Goal: Transaction & Acquisition: Purchase product/service

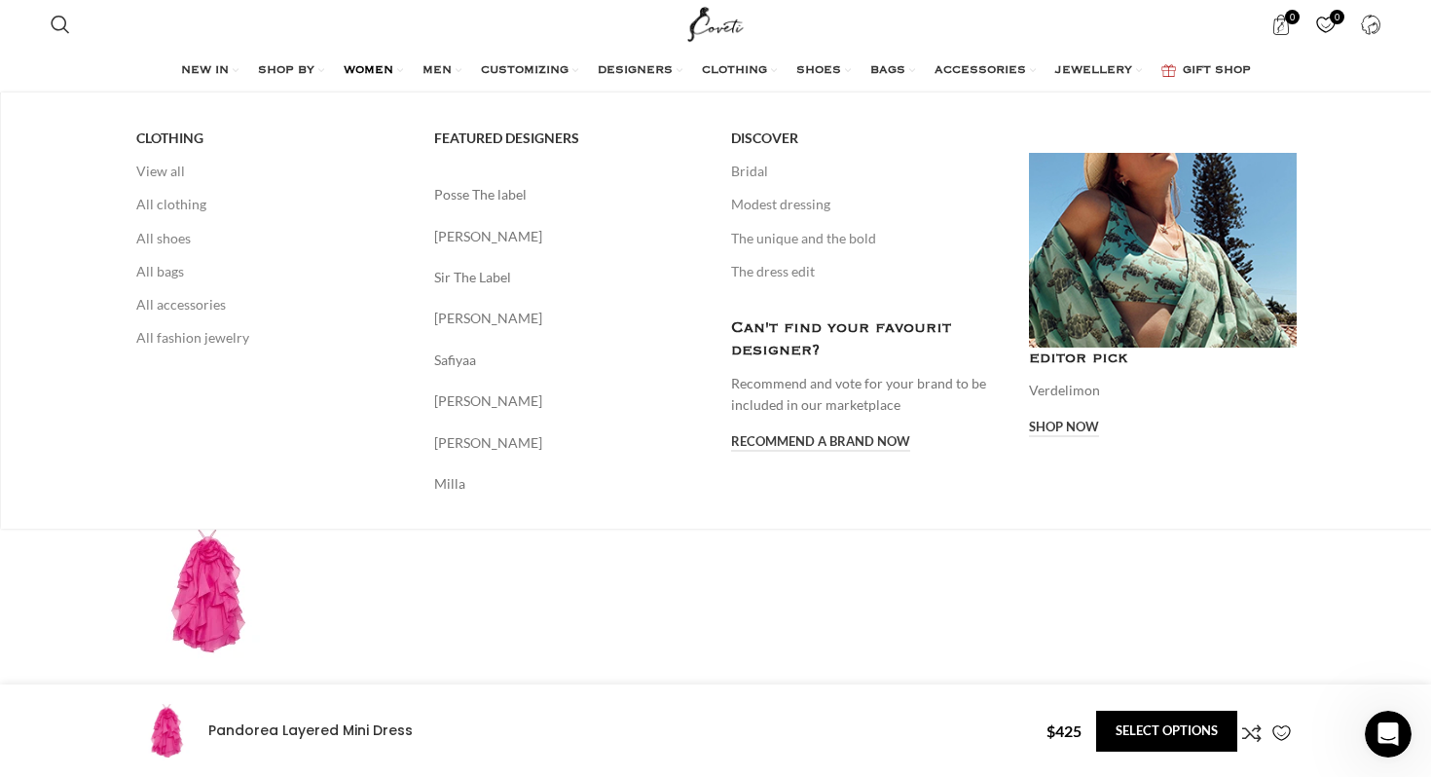
scroll to position [0, 614]
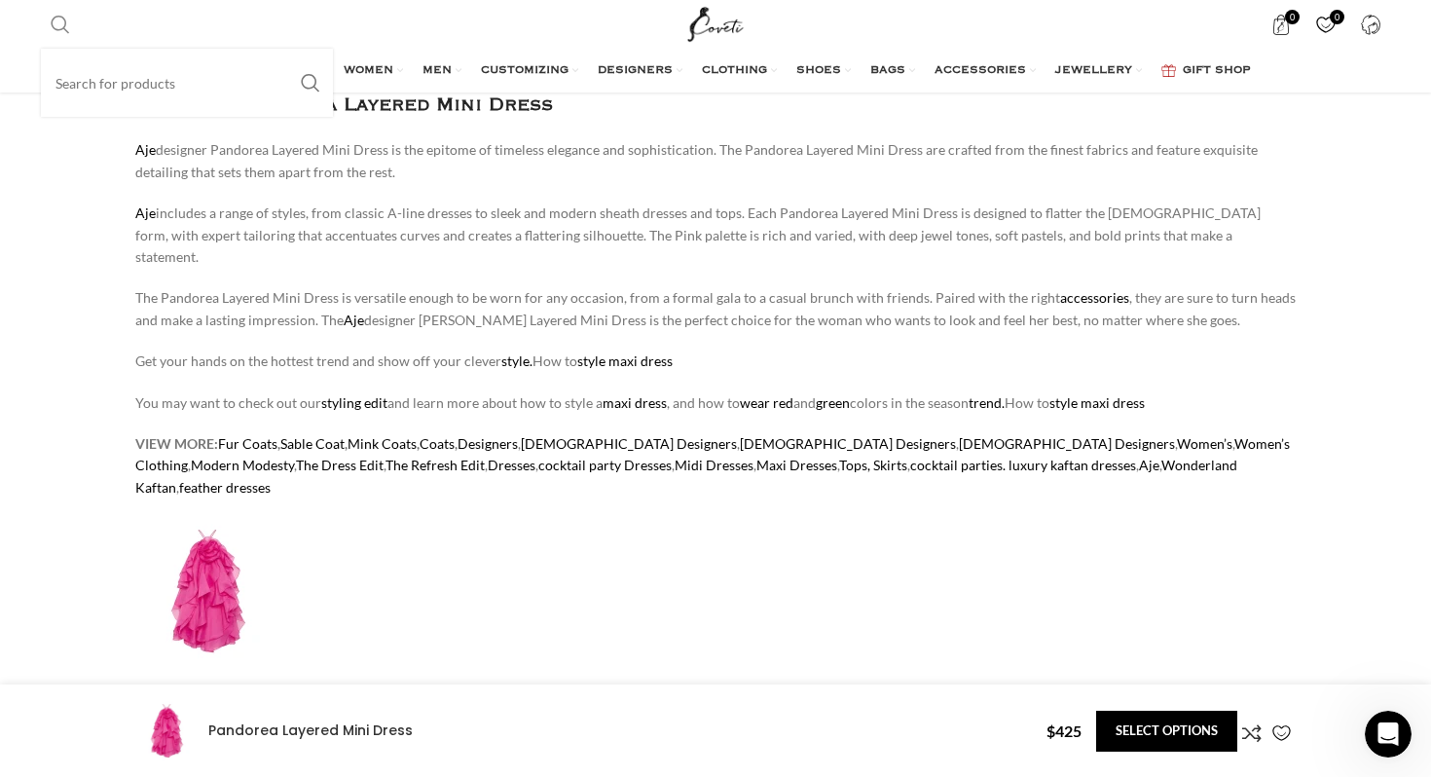
click at [56, 21] on span "Search" at bounding box center [60, 24] width 19 height 19
click at [107, 74] on input "Search" at bounding box center [187, 83] width 292 height 68
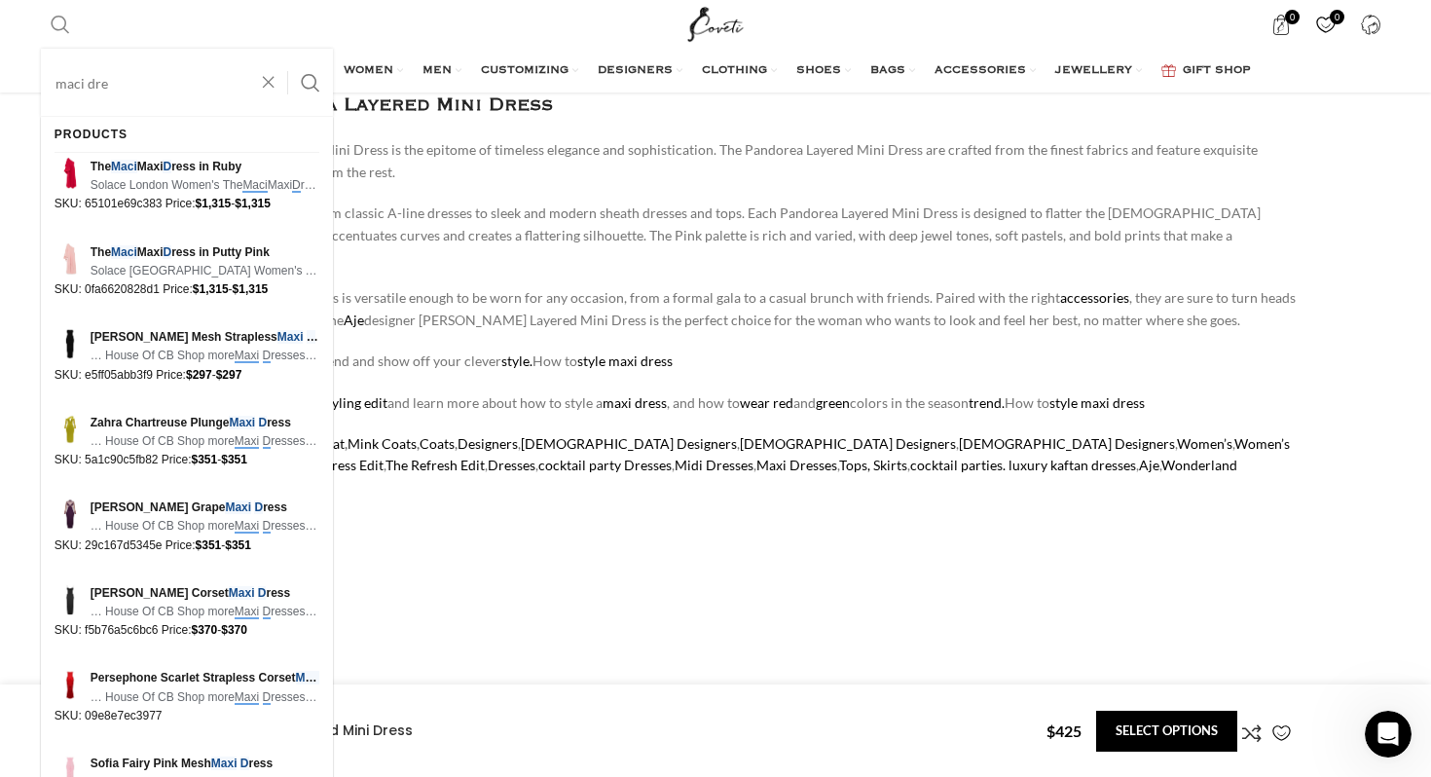
scroll to position [0, 820]
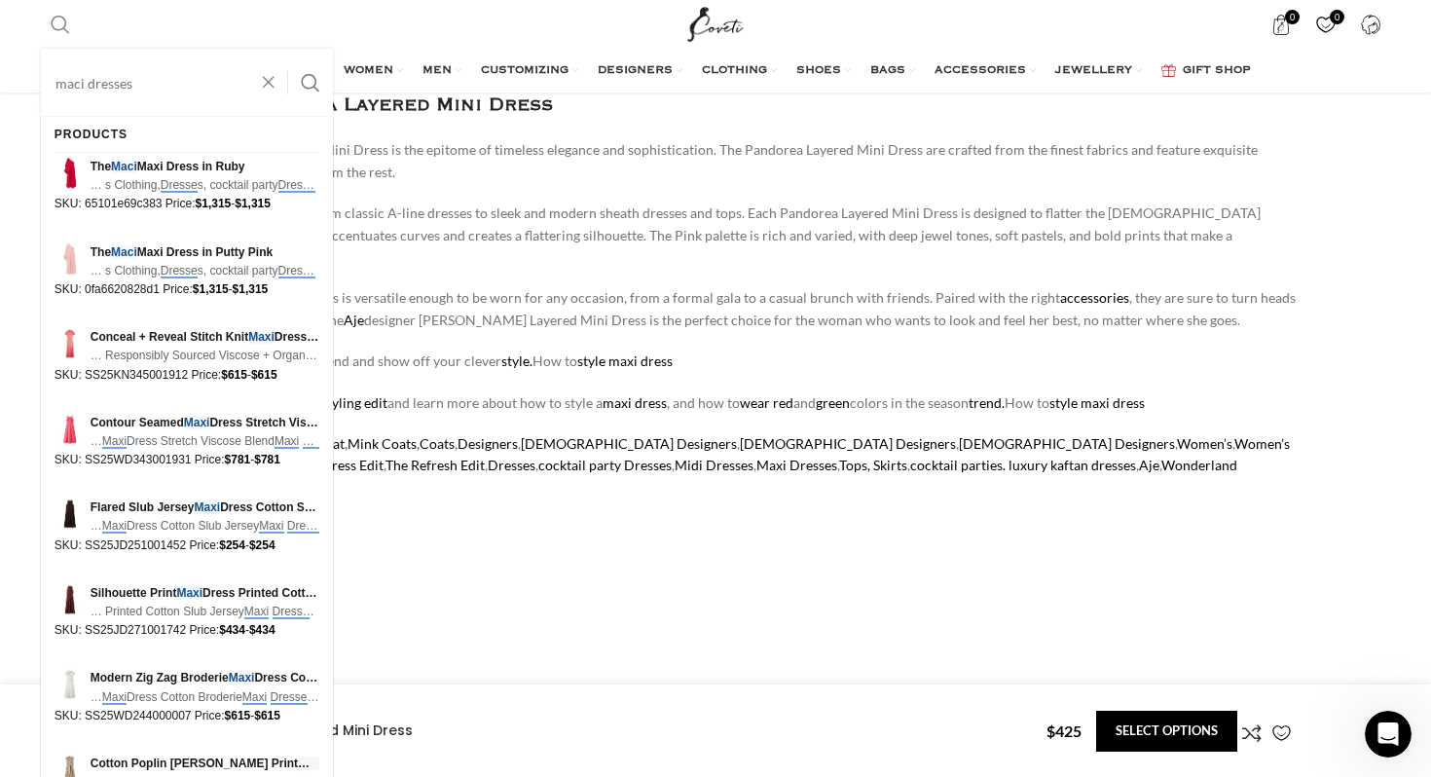
type input "maci dresses"
click at [288, 49] on button "Search" at bounding box center [310, 83] width 45 height 68
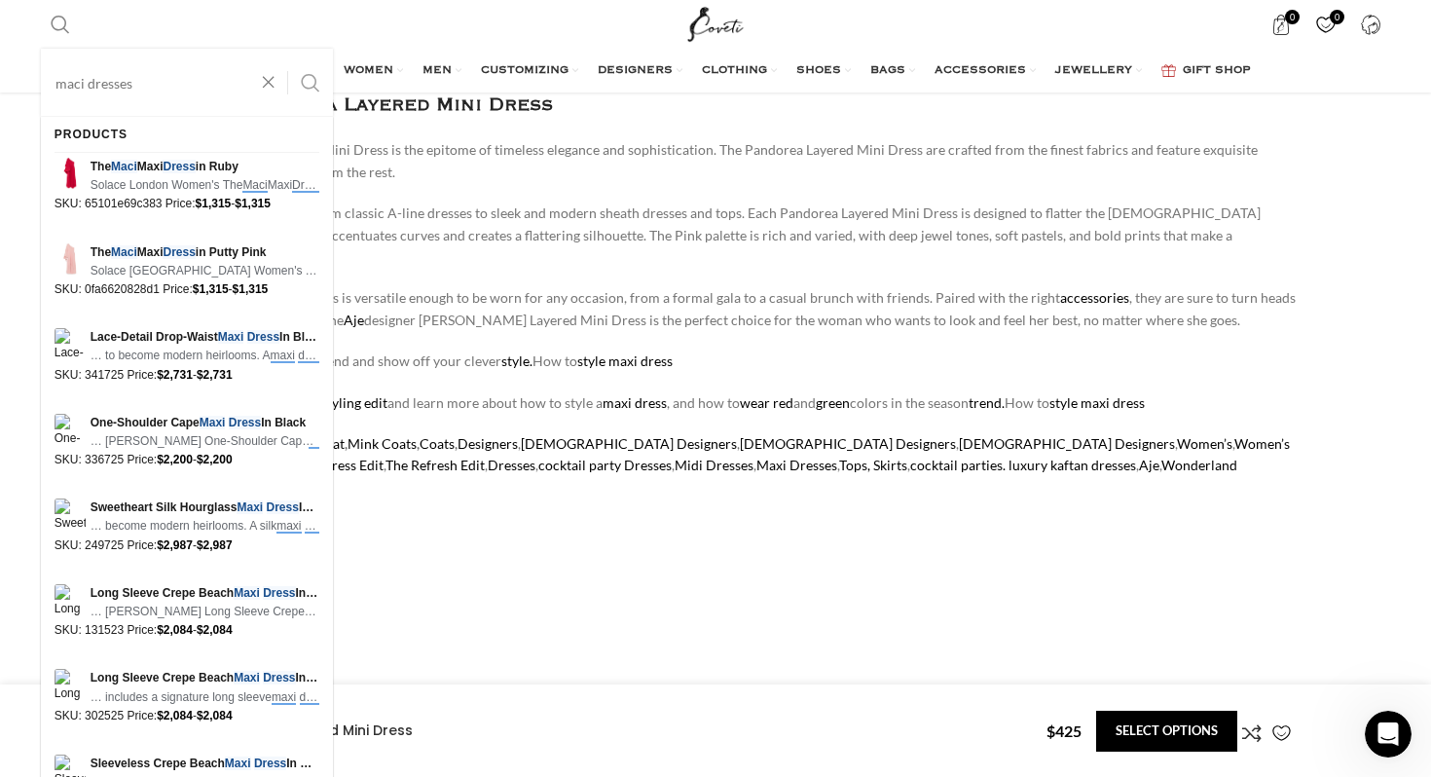
click at [317, 89] on button "Search" at bounding box center [310, 83] width 45 height 68
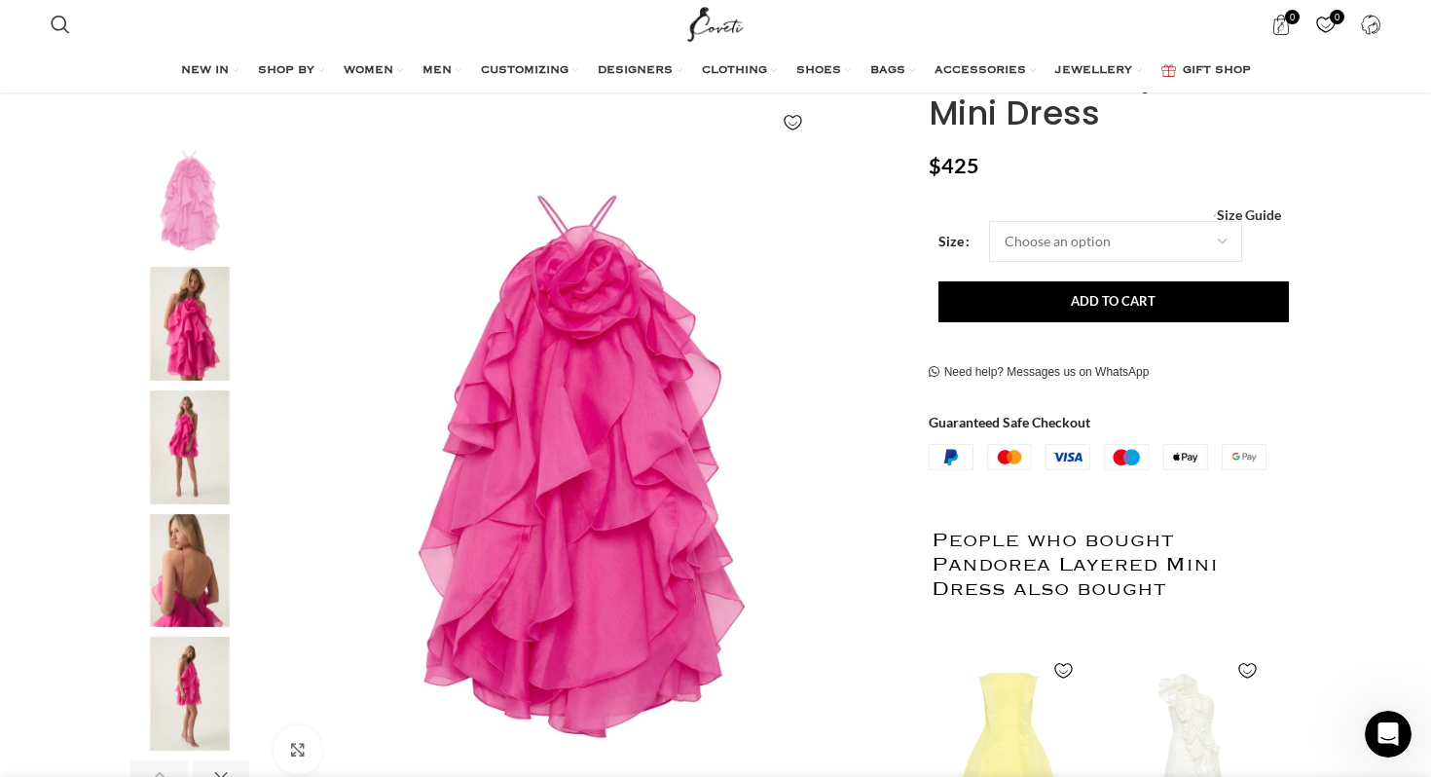
scroll to position [283, 0]
click at [197, 448] on img "3 / 7" at bounding box center [189, 446] width 119 height 114
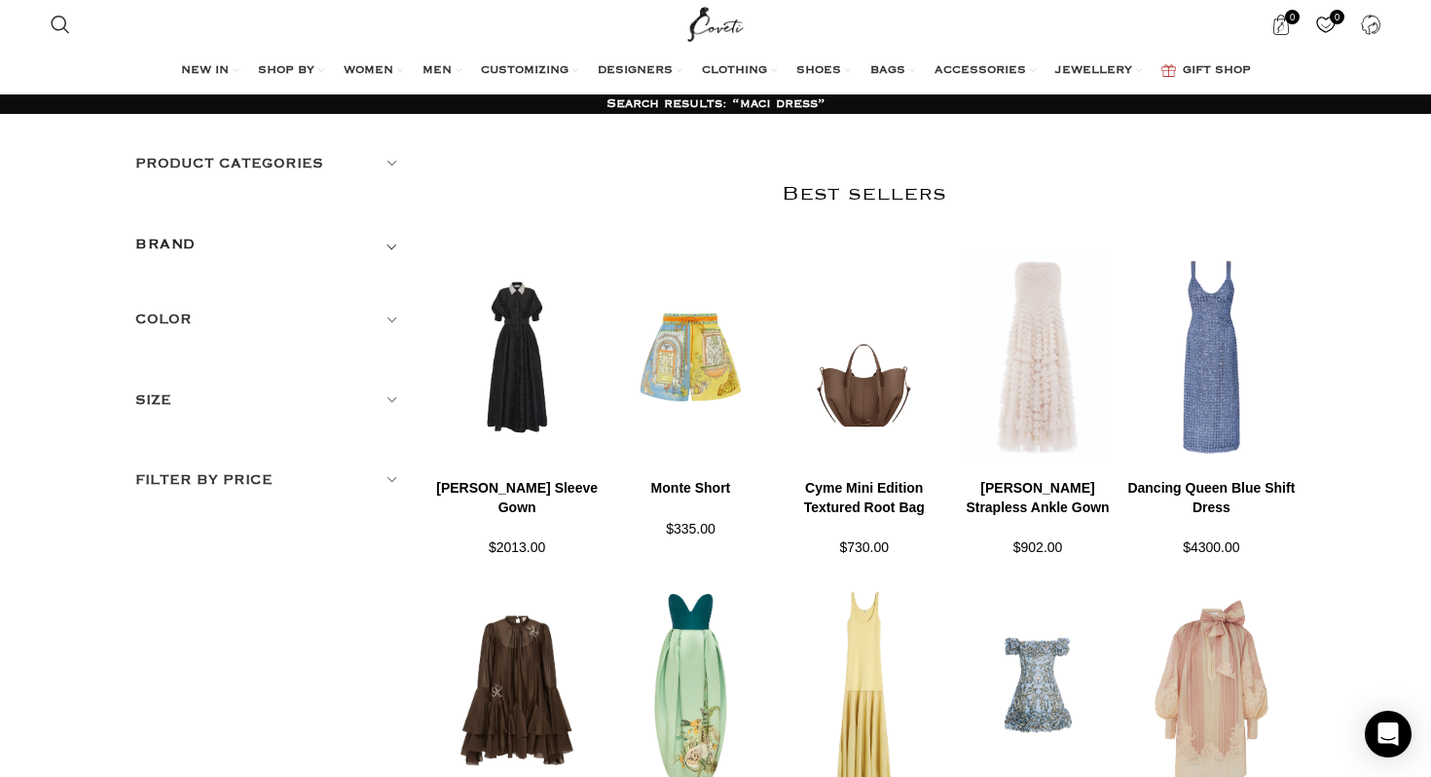
click at [328, 166] on h5 "Product categories" at bounding box center [269, 163] width 269 height 21
click at [201, 241] on link "Women" at bounding box center [257, 246] width 244 height 35
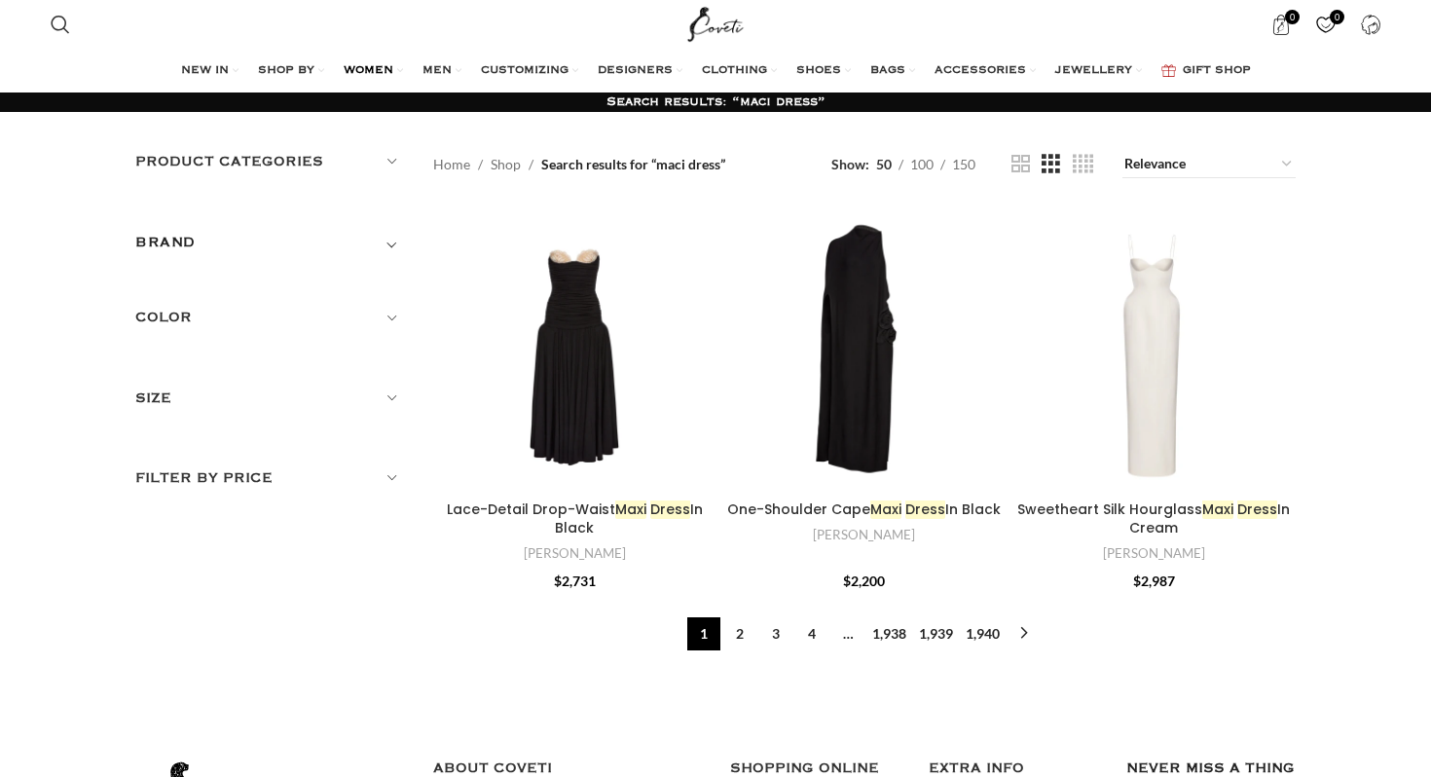
click at [373, 67] on span "WOMEN" at bounding box center [369, 71] width 50 height 16
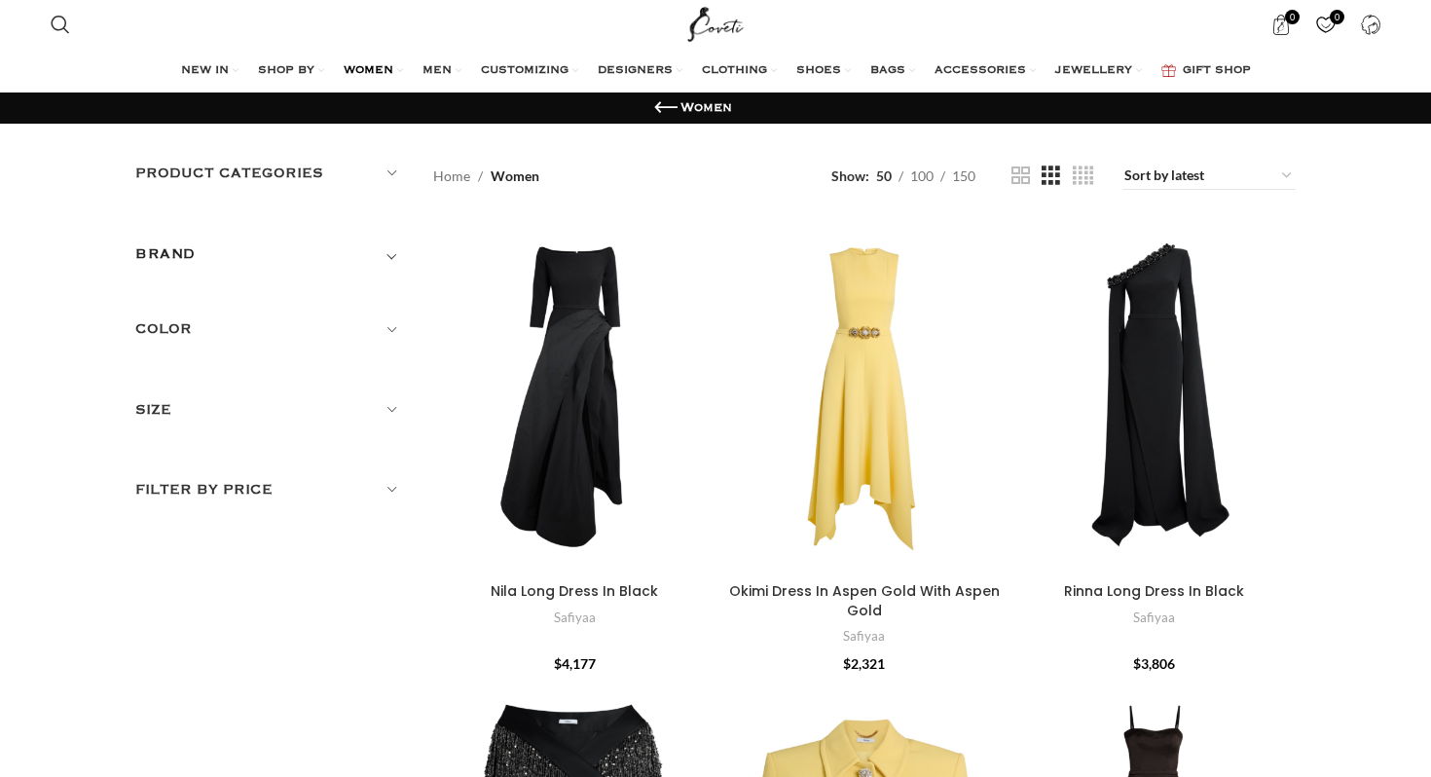
click at [373, 67] on span "WOMEN" at bounding box center [369, 71] width 50 height 16
click at [404, 72] on ul "NEW IN WHAT'S NEW New this week New in clothing New in Bags New in shoes TRENDI…" at bounding box center [716, 71] width 1070 height 39
click at [399, 69] on link "WOMEN" at bounding box center [373, 71] width 59 height 39
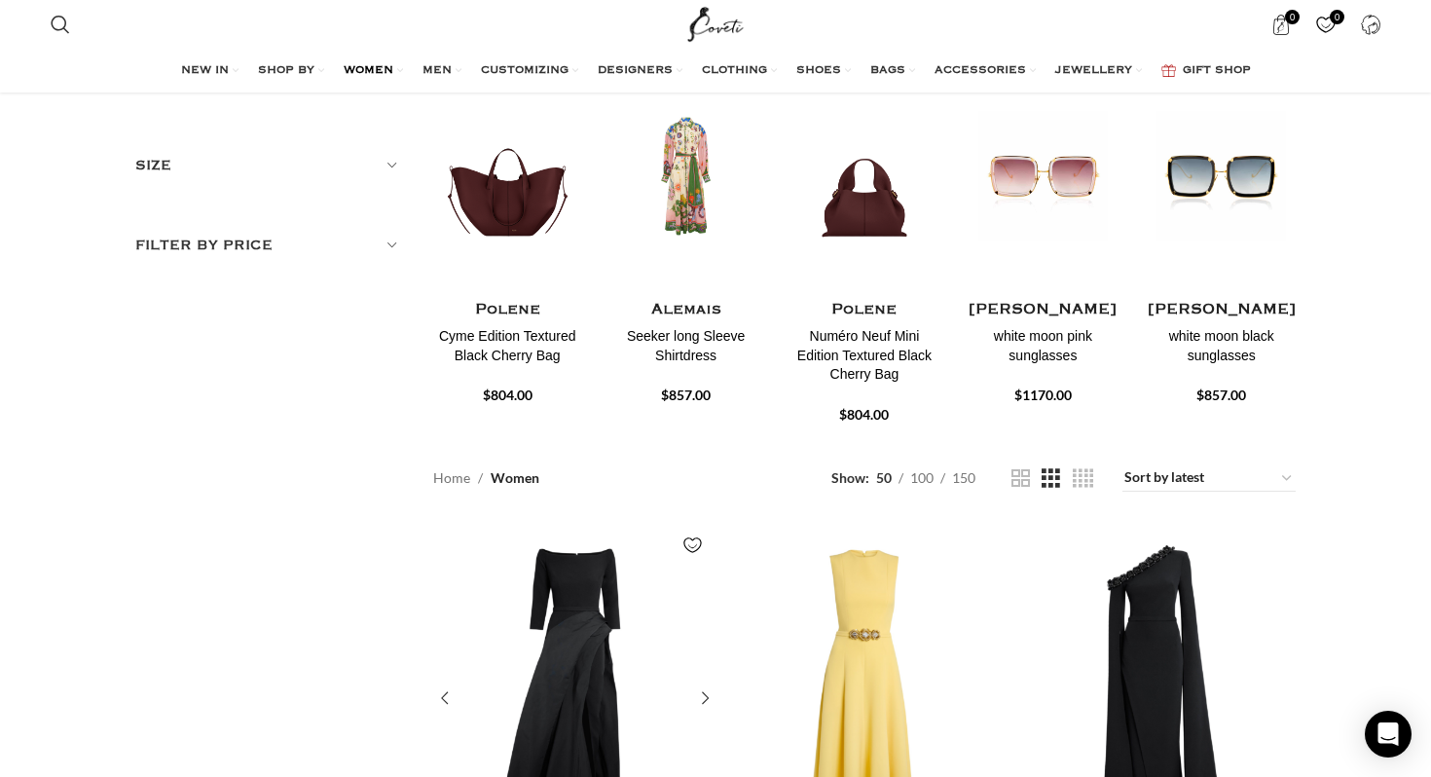
scroll to position [281, 0]
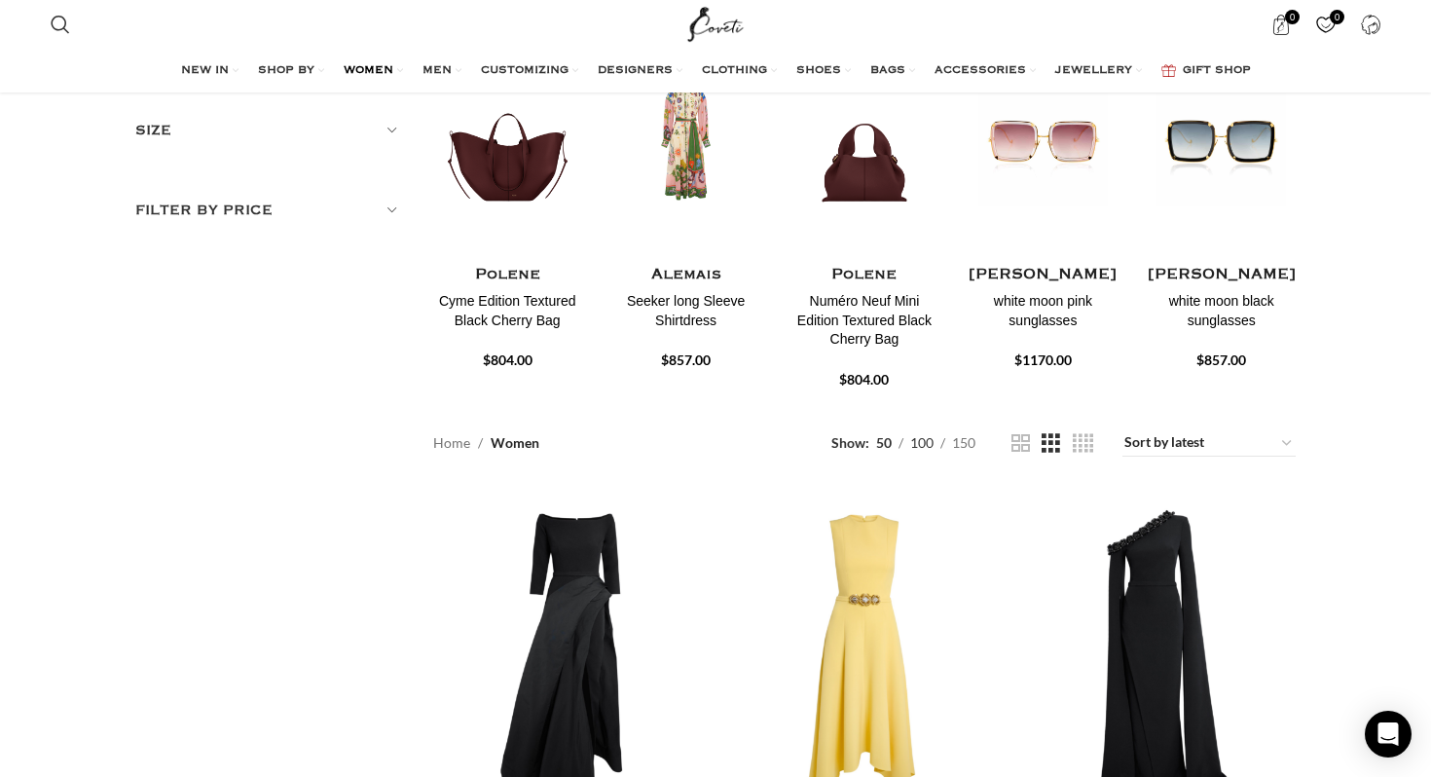
click at [921, 446] on span "100" at bounding box center [921, 442] width 23 height 17
